Goal: Task Accomplishment & Management: Use online tool/utility

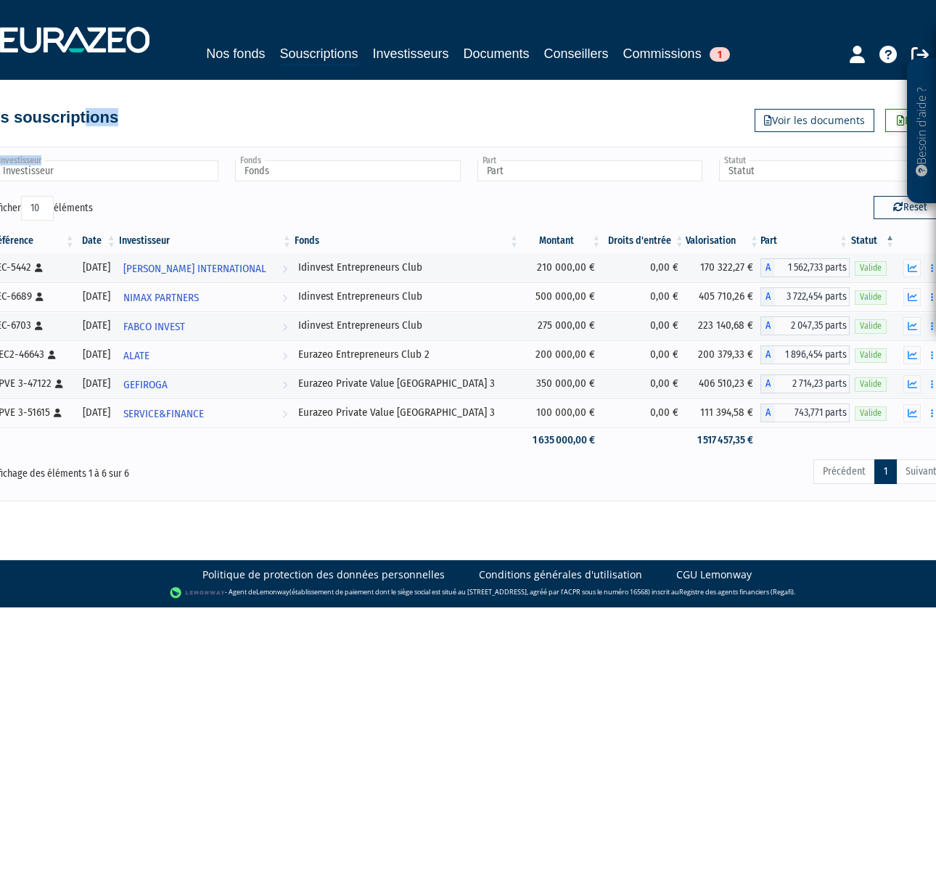
click at [715, 52] on span "1" at bounding box center [719, 54] width 20 height 15
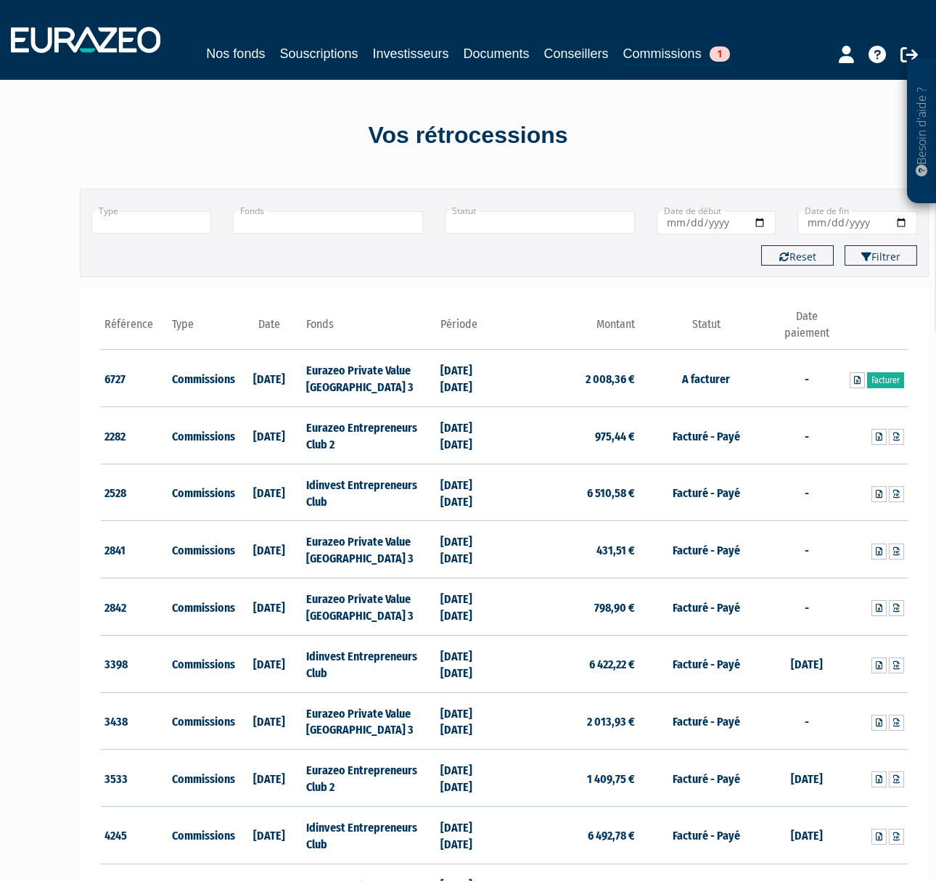
click at [337, 52] on link "Souscriptions" at bounding box center [318, 54] width 78 height 20
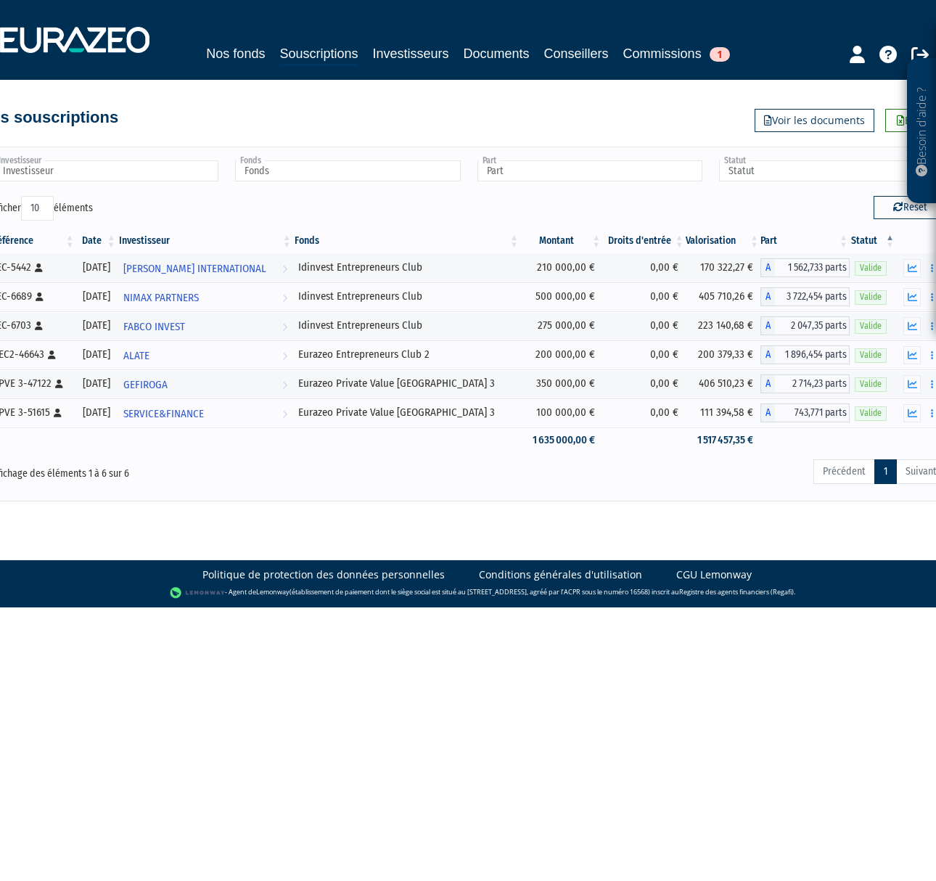
click at [718, 59] on span "1" at bounding box center [719, 54] width 20 height 15
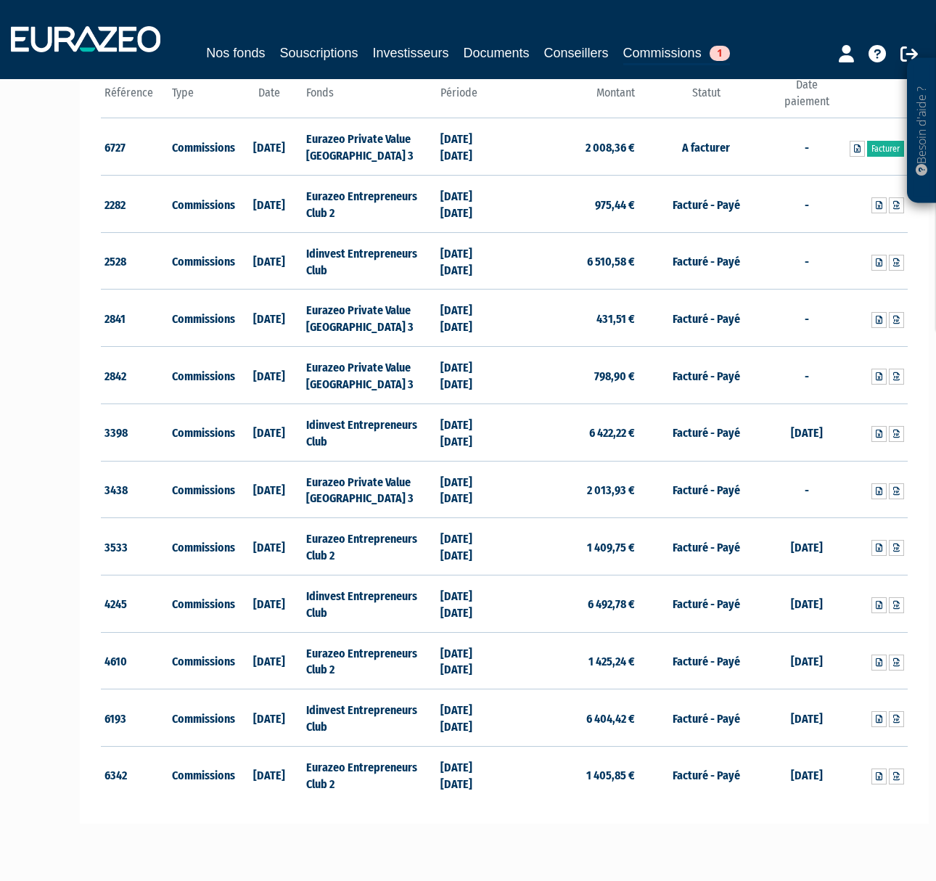
scroll to position [212, 0]
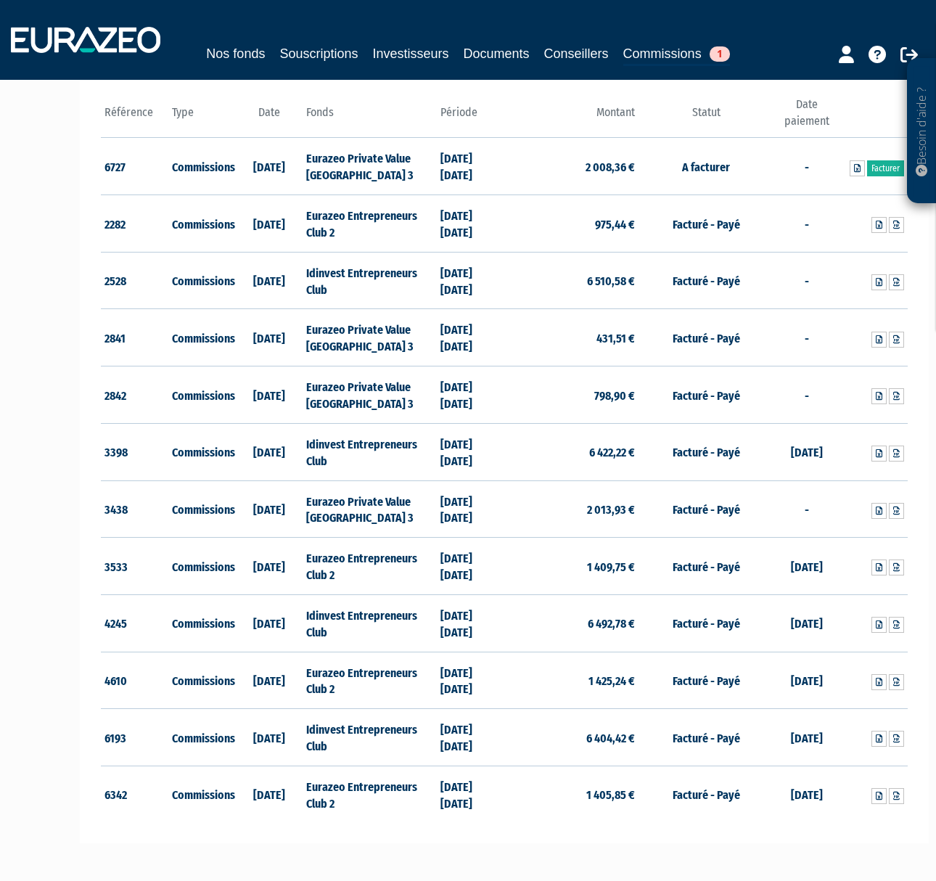
click at [261, 115] on th "Date" at bounding box center [268, 116] width 67 height 41
click at [181, 113] on th "Type" at bounding box center [201, 116] width 67 height 41
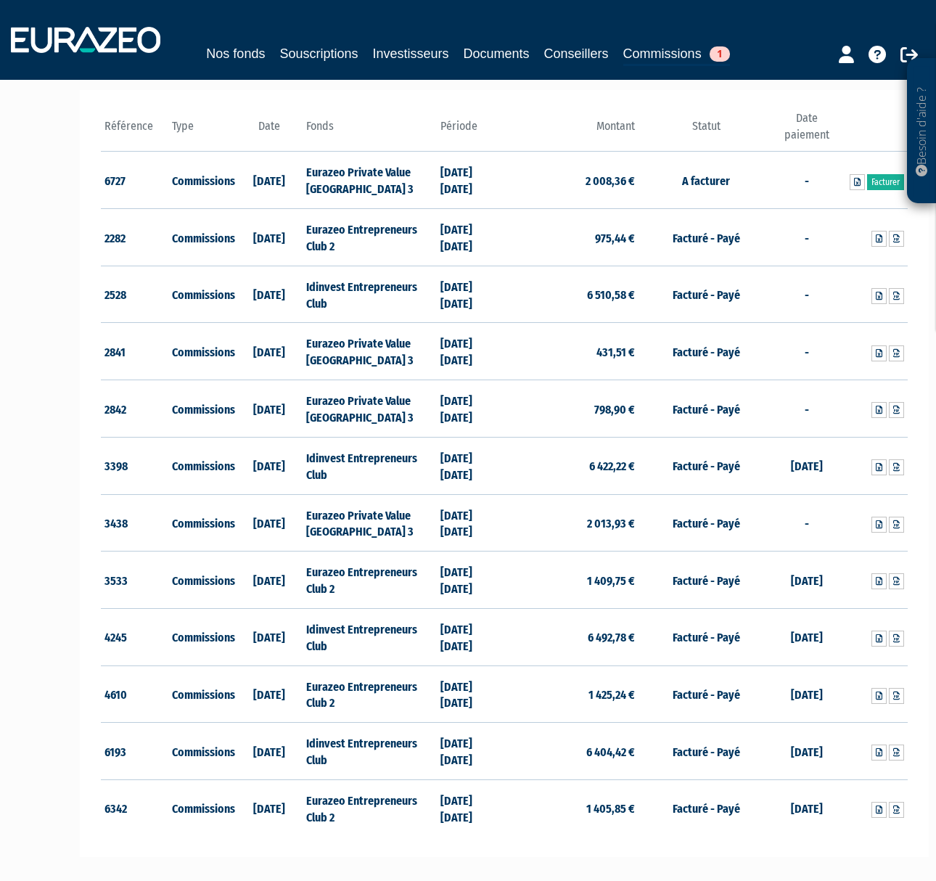
scroll to position [189, 0]
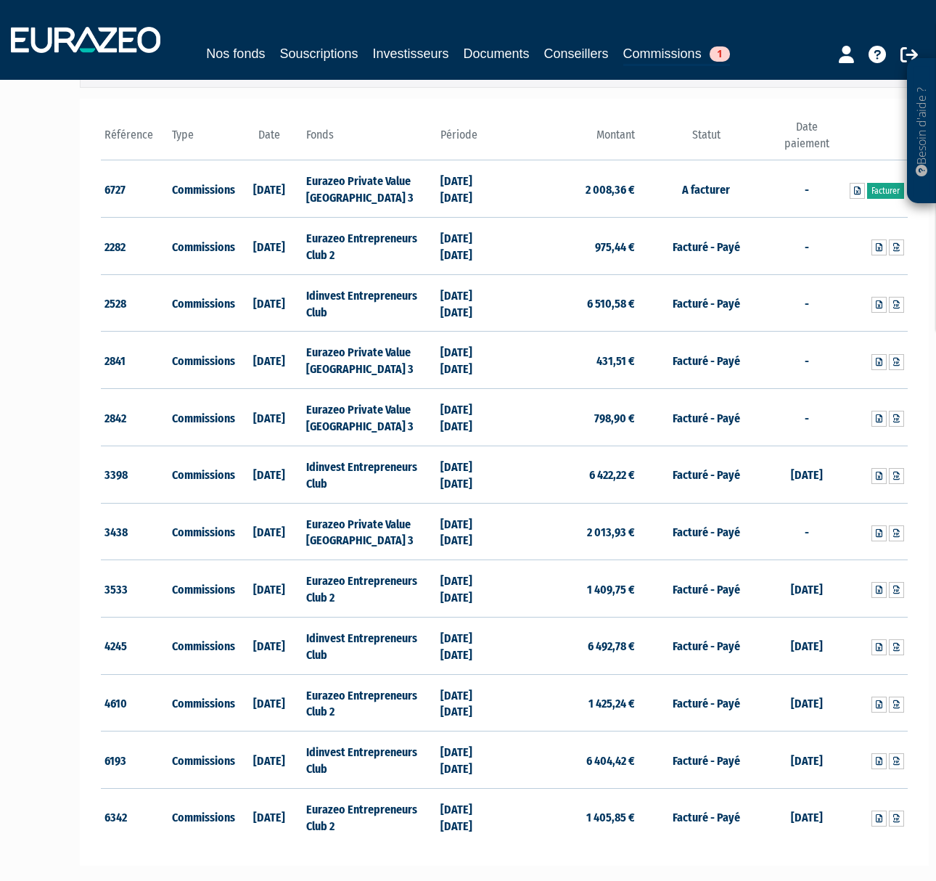
click at [880, 192] on link "Facturer" at bounding box center [885, 191] width 37 height 16
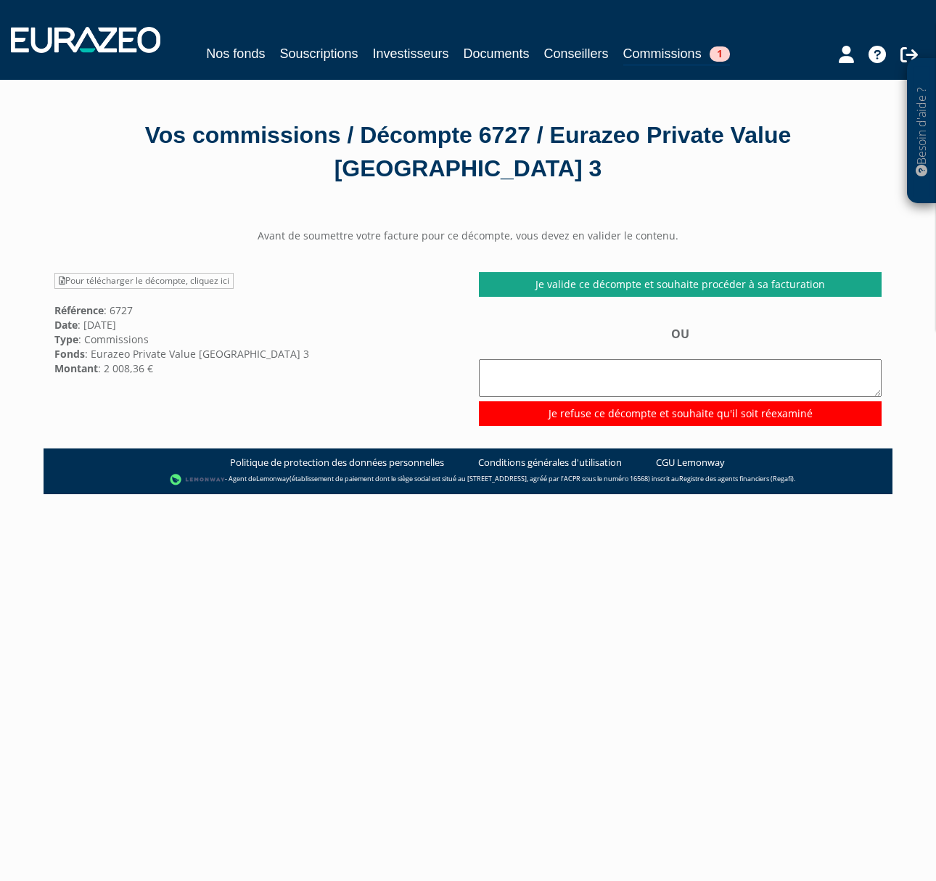
click at [737, 272] on link "Je valide ce décompte et souhaite procéder à sa facturation" at bounding box center [680, 284] width 403 height 25
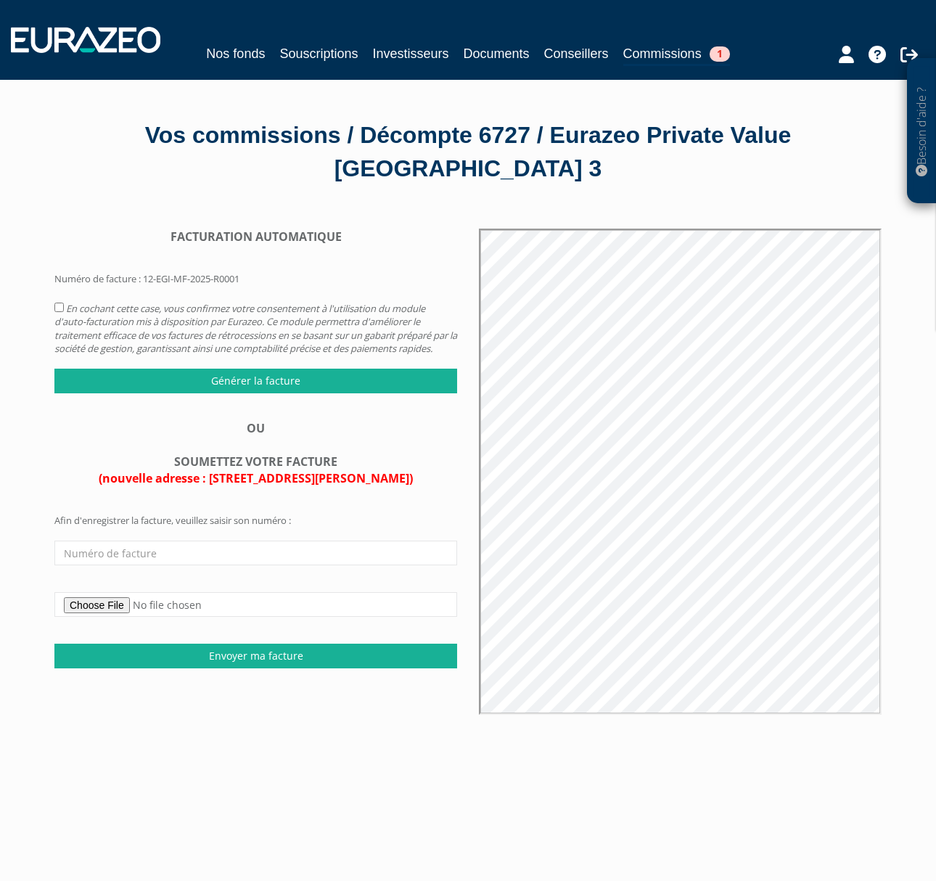
click at [90, 592] on input "file" at bounding box center [255, 604] width 403 height 25
type input "C:\fakepath\Facture com EPVE3 Capyg S1 2025.pdf"
click at [268, 643] on input "Envoyer ma facture" at bounding box center [255, 655] width 403 height 25
click at [88, 540] on input "text" at bounding box center [255, 552] width 403 height 25
click at [101, 592] on input "file" at bounding box center [255, 604] width 403 height 25
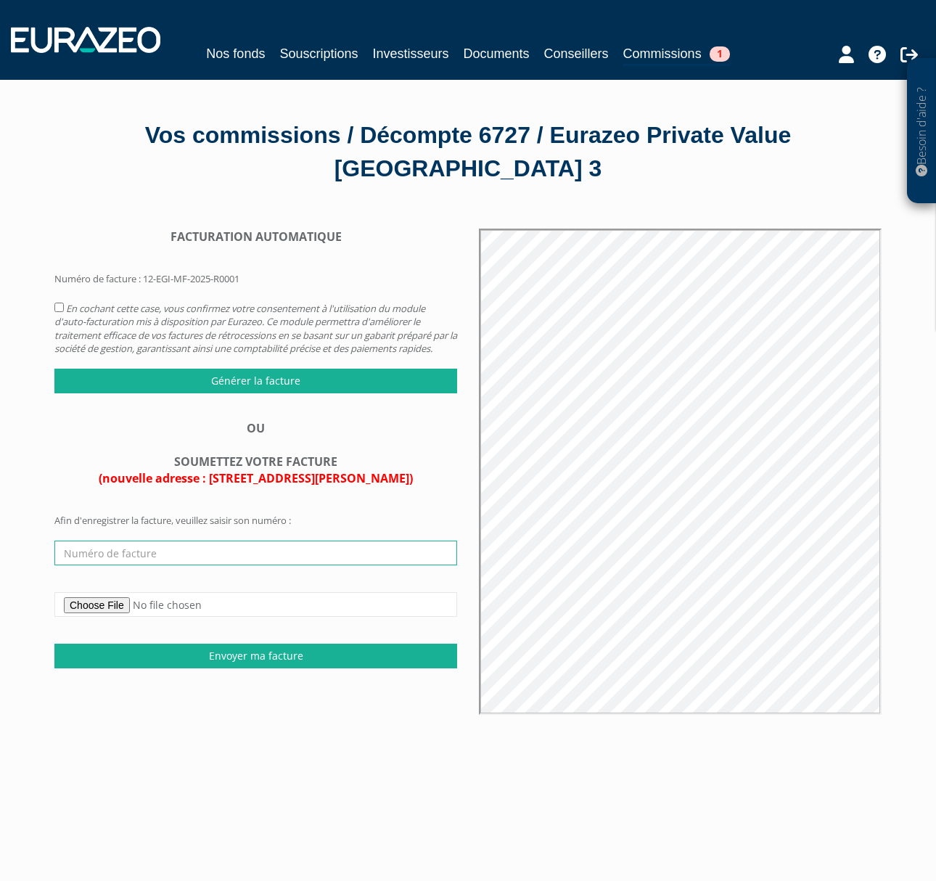
click at [128, 540] on input "text" at bounding box center [255, 552] width 403 height 25
type input "S1-09-2025-1 EPVE3"
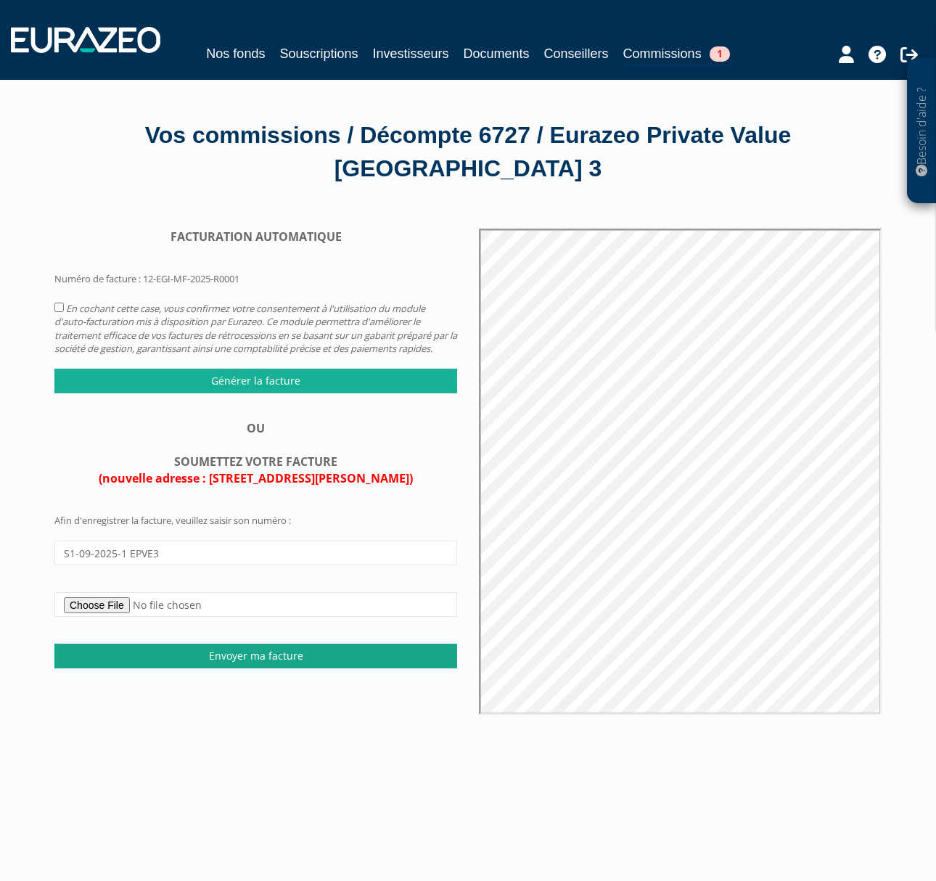
click at [254, 643] on input "Envoyer ma facture" at bounding box center [255, 655] width 403 height 25
